Goal: Task Accomplishment & Management: Use online tool/utility

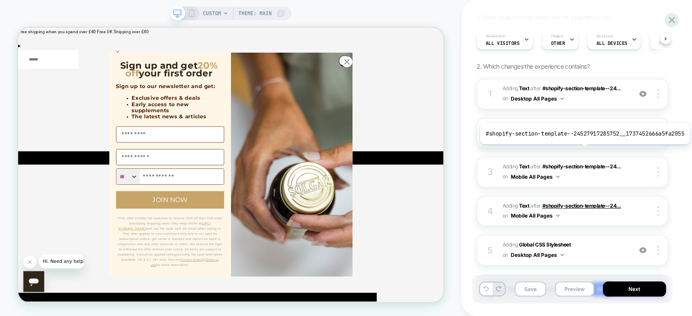
scroll to position [136, 0]
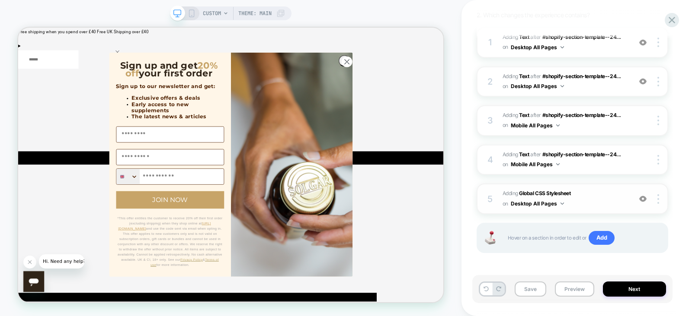
click at [576, 207] on span "Adding Global CSS Stylesheet on Desktop All Pages" at bounding box center [564, 199] width 125 height 20
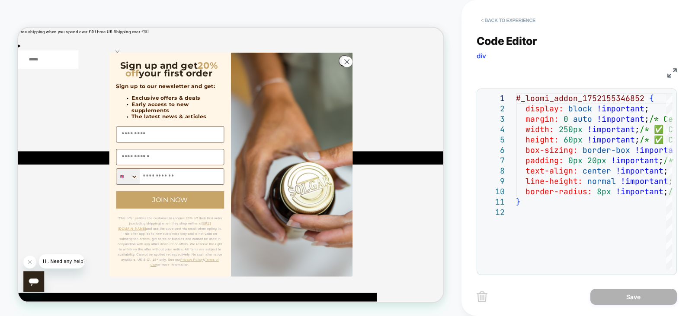
click at [485, 23] on button "< Back to experience" at bounding box center [507, 20] width 63 height 14
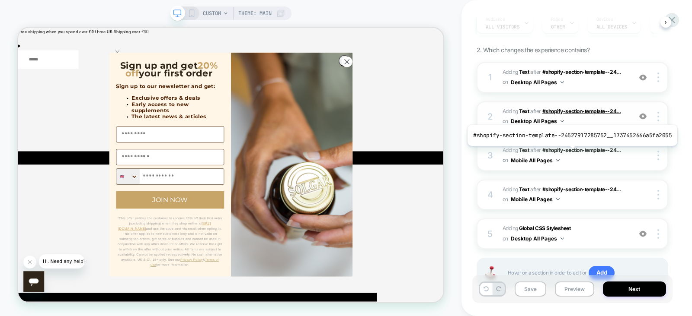
scroll to position [100, 0]
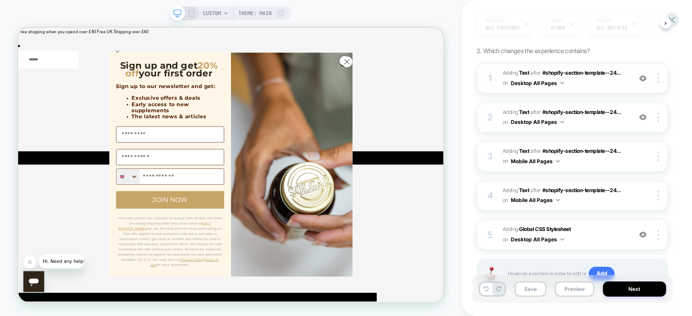
click at [590, 82] on span "#_loomi_addon_1752155346852 Adding Text AFTER #shopify-section-template--24... …" at bounding box center [564, 78] width 125 height 20
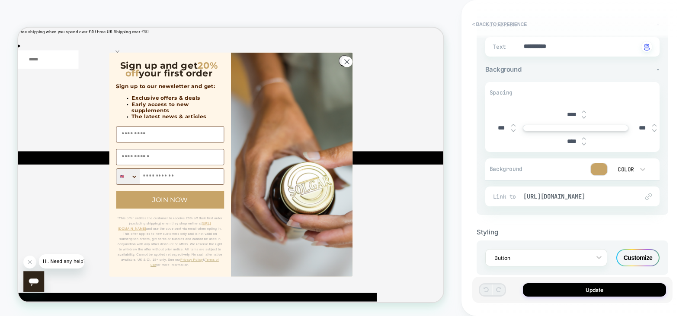
scroll to position [87, 0]
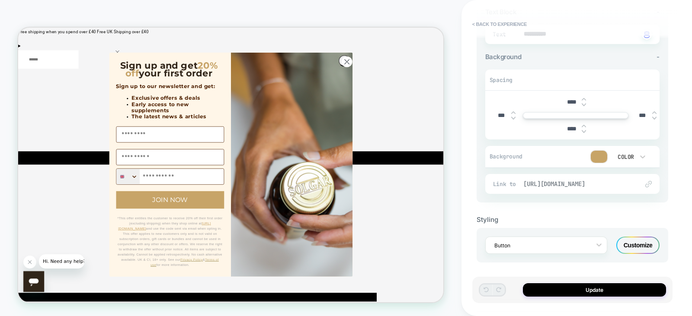
click at [564, 183] on span "[URL][DOMAIN_NAME]" at bounding box center [576, 184] width 107 height 8
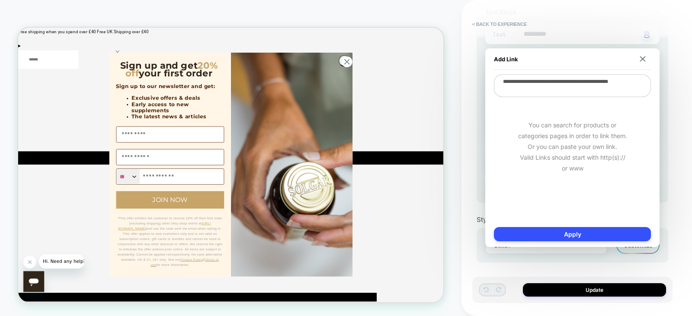
click at [535, 85] on textarea "**********" at bounding box center [572, 85] width 157 height 23
click at [566, 90] on textarea "**********" at bounding box center [572, 85] width 157 height 23
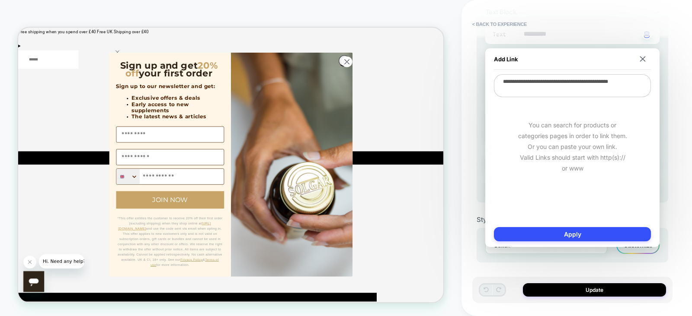
click at [566, 90] on textarea "**********" at bounding box center [572, 85] width 157 height 23
click at [644, 58] on img at bounding box center [643, 59] width 6 height 6
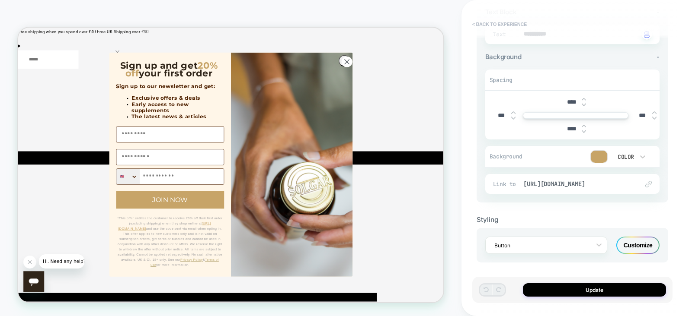
click at [482, 17] on button "< Back to experience" at bounding box center [499, 24] width 63 height 14
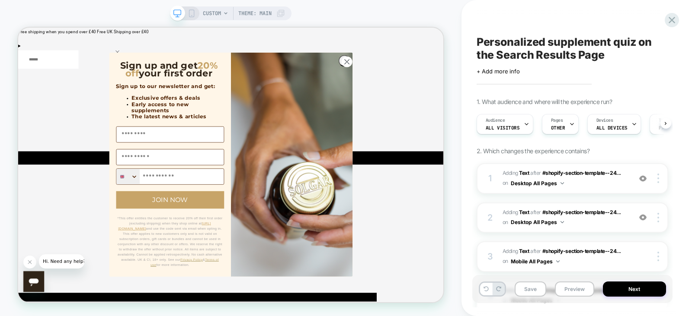
scroll to position [0, 0]
click at [670, 13] on div at bounding box center [672, 20] width 18 height 18
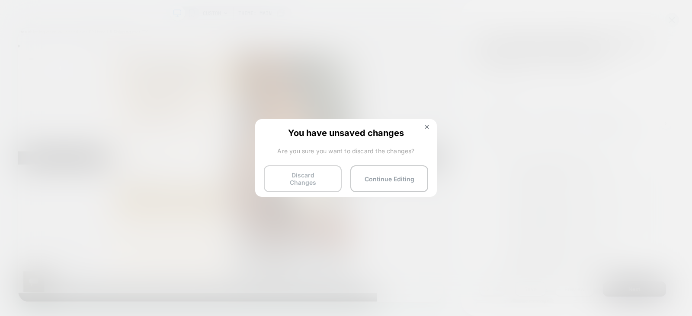
click at [304, 167] on button "Discard Changes" at bounding box center [303, 179] width 78 height 27
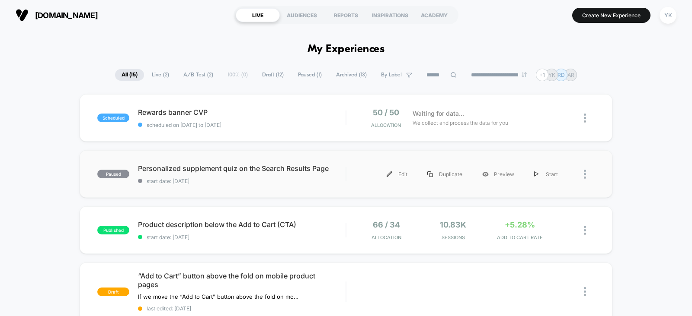
click at [593, 168] on div at bounding box center [589, 174] width 11 height 19
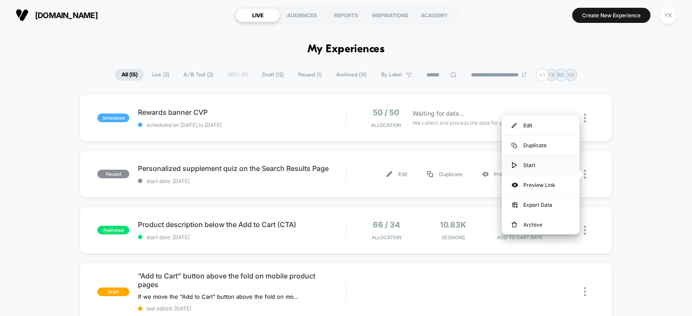
click at [553, 163] on div "Start" at bounding box center [541, 165] width 78 height 19
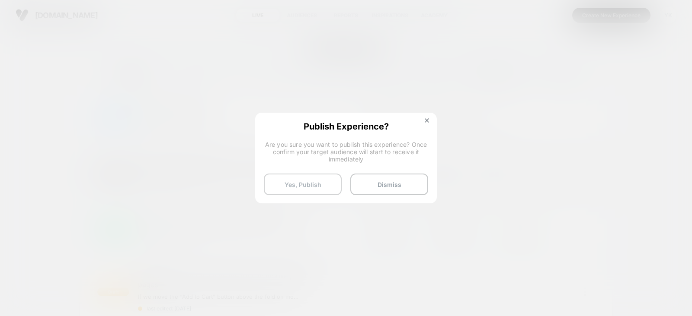
click at [306, 189] on button "Yes, Publish" at bounding box center [303, 185] width 78 height 22
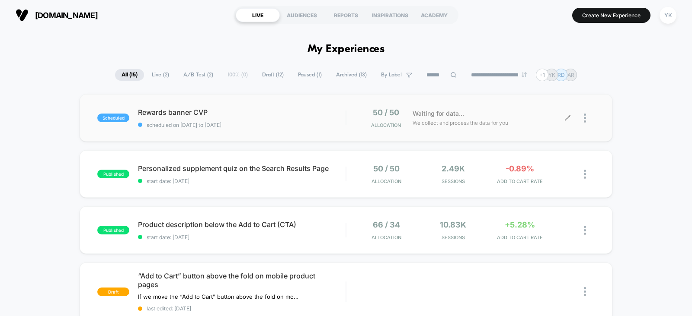
click at [582, 117] on div at bounding box center [581, 118] width 27 height 20
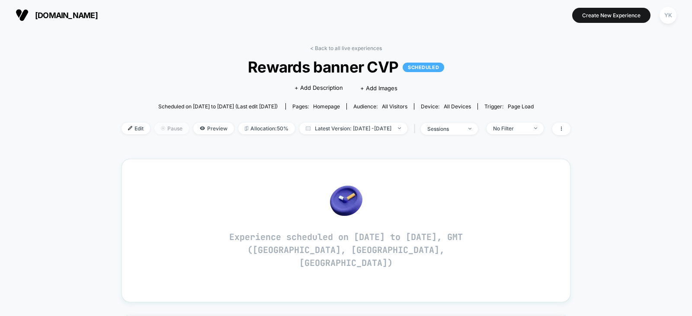
click at [158, 130] on span "Pause" at bounding box center [171, 129] width 35 height 12
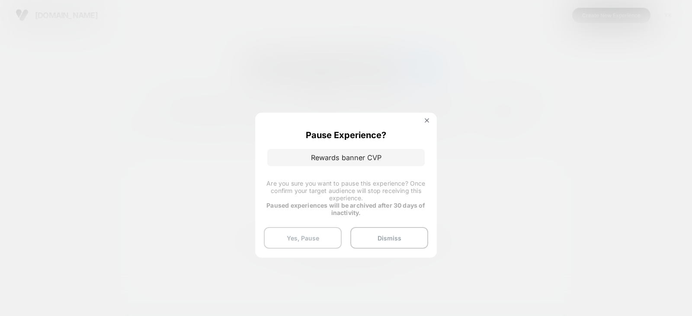
click at [308, 236] on button "Yes, Pause" at bounding box center [303, 238] width 78 height 22
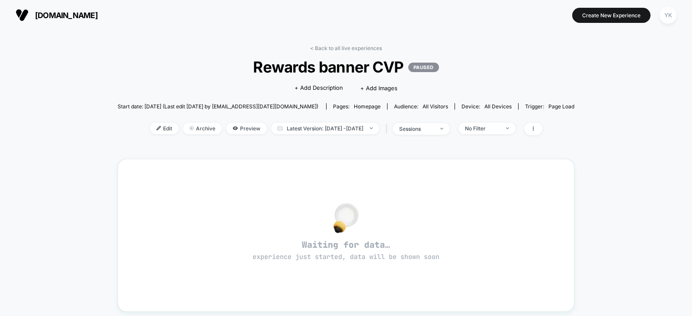
click at [345, 51] on div "< Back to all live experiences Rewards banner CVP PAUSED Click to edit experien…" at bounding box center [346, 95] width 457 height 101
click at [334, 48] on link "< Back to all live experiences" at bounding box center [346, 48] width 72 height 6
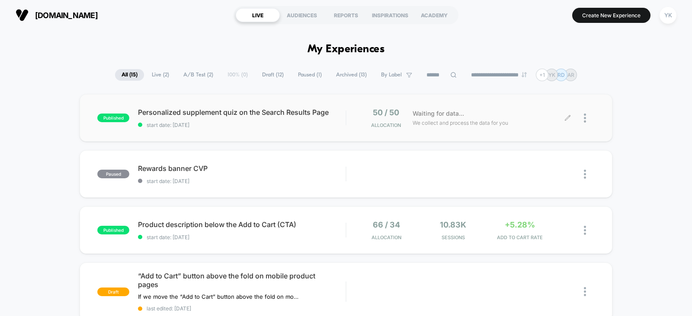
click at [463, 115] on span "Waiting for data..." at bounding box center [437, 114] width 51 height 10
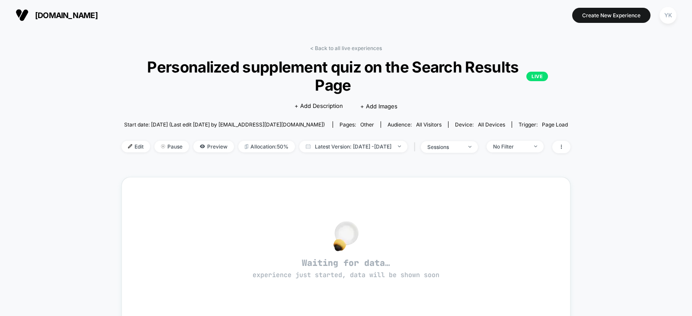
click at [328, 44] on div "< Back to all live experiences Personalized supplement quiz on the Search Resul…" at bounding box center [345, 272] width 449 height 467
click at [325, 49] on link "< Back to all live experiences" at bounding box center [346, 48] width 72 height 6
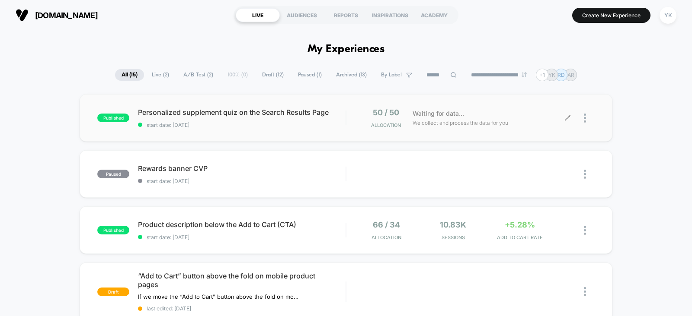
click at [583, 118] on div at bounding box center [581, 118] width 27 height 20
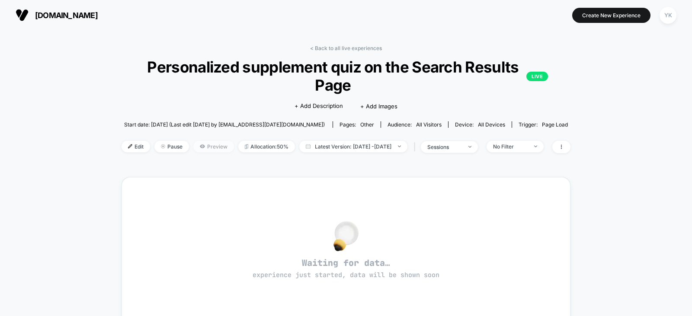
click at [193, 150] on span "Preview" at bounding box center [213, 147] width 41 height 12
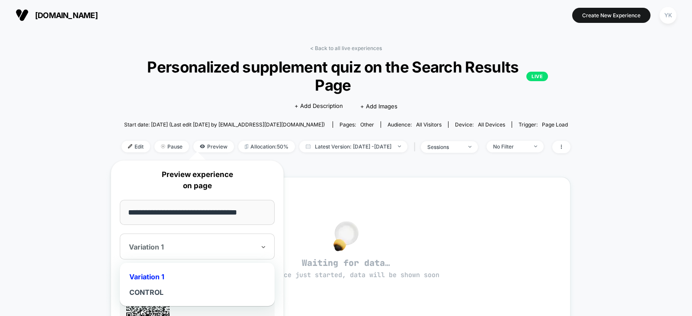
click at [193, 255] on div "Variation 1" at bounding box center [197, 247] width 155 height 26
click at [187, 276] on div "Variation 1" at bounding box center [197, 277] width 146 height 16
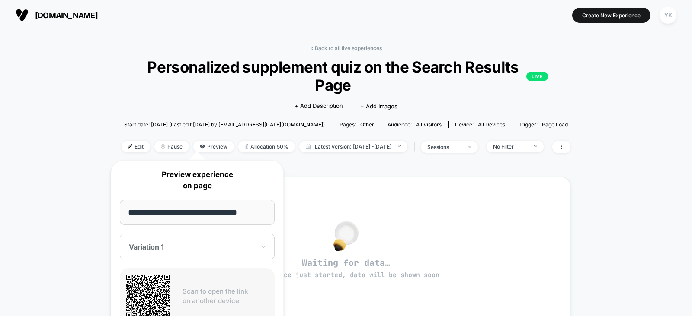
click at [50, 238] on div "< Back to all live experiences Personalized supplement quiz on the Search Resul…" at bounding box center [346, 280] width 692 height 501
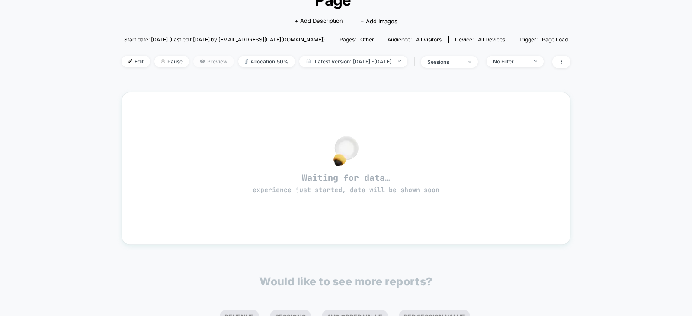
scroll to position [70, 0]
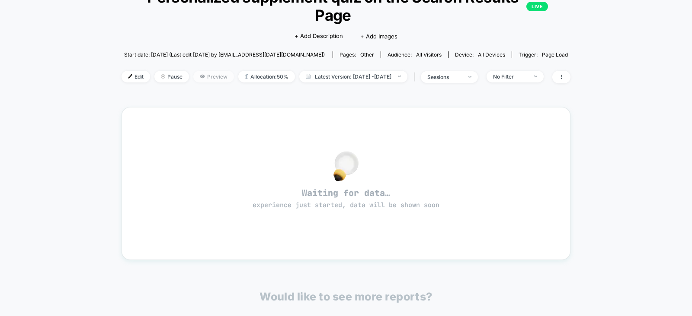
click at [193, 74] on span "Preview" at bounding box center [213, 77] width 41 height 12
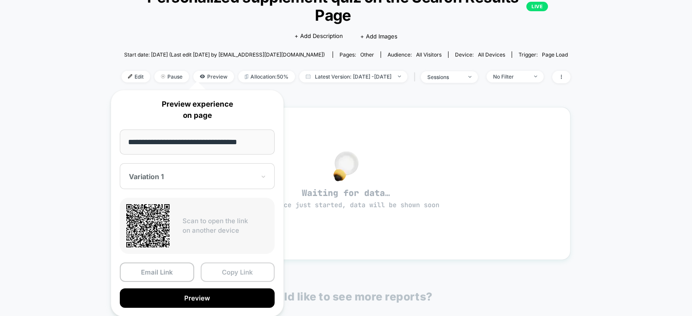
click at [225, 275] on button "Copy Link" at bounding box center [238, 272] width 74 height 19
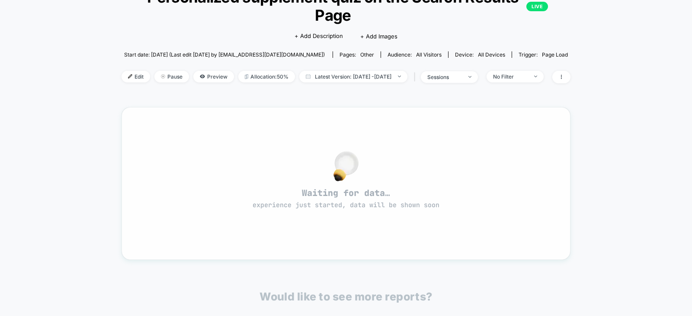
scroll to position [0, 0]
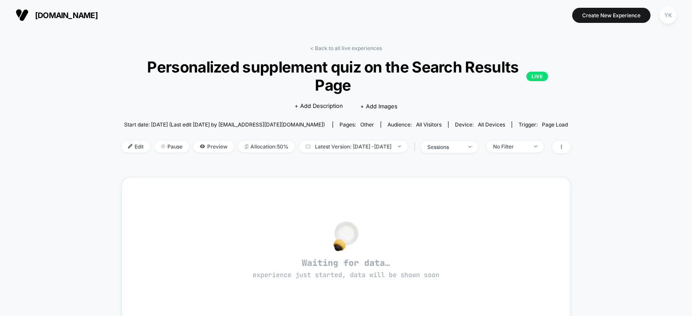
click at [639, 102] on div "< Back to all live experiences Personalized supplement quiz on the Search Resul…" at bounding box center [346, 280] width 692 height 501
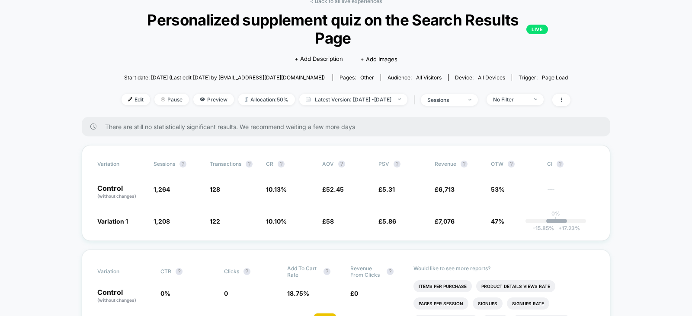
scroll to position [45, 0]
